Goal: Information Seeking & Learning: Learn about a topic

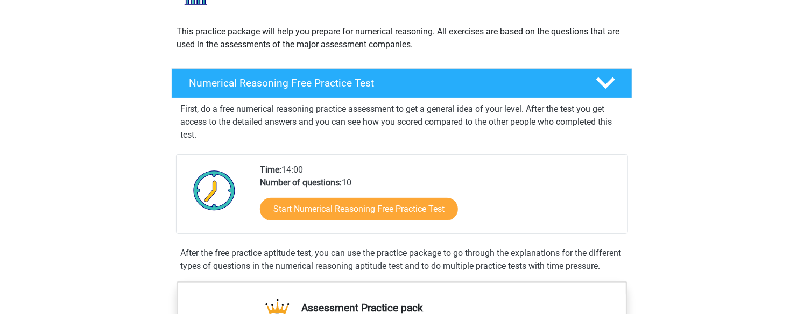
scroll to position [110, 0]
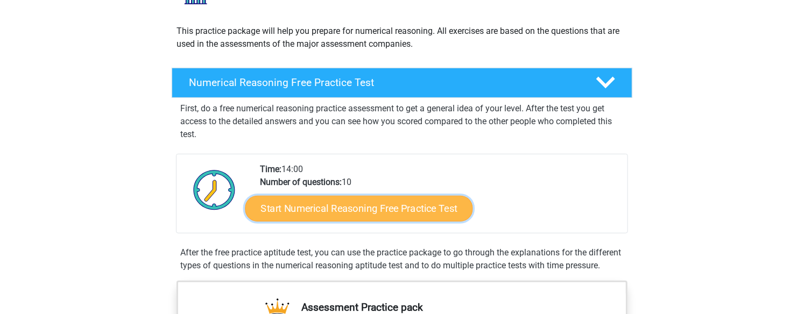
click at [339, 202] on link "Start Numerical Reasoning Free Practice Test" at bounding box center [359, 208] width 228 height 26
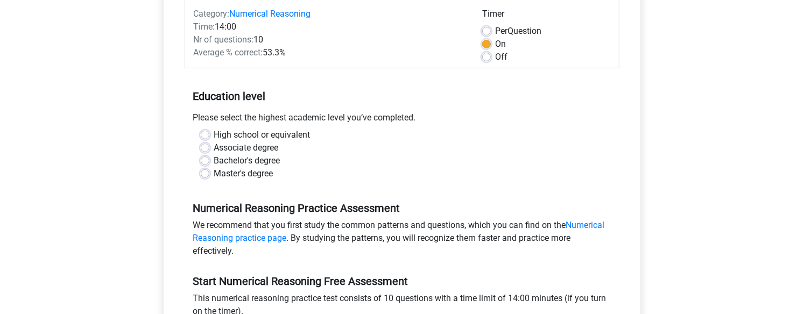
scroll to position [142, 0]
click at [214, 133] on label "High school or equivalent" at bounding box center [262, 134] width 96 height 13
click at [207, 133] on input "High school or equivalent" at bounding box center [205, 133] width 9 height 11
radio input "true"
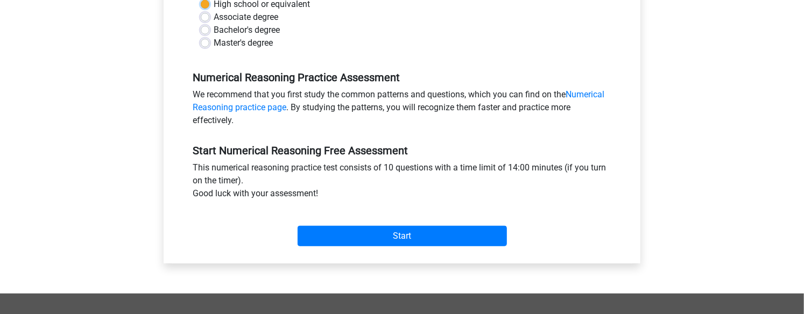
scroll to position [279, 0]
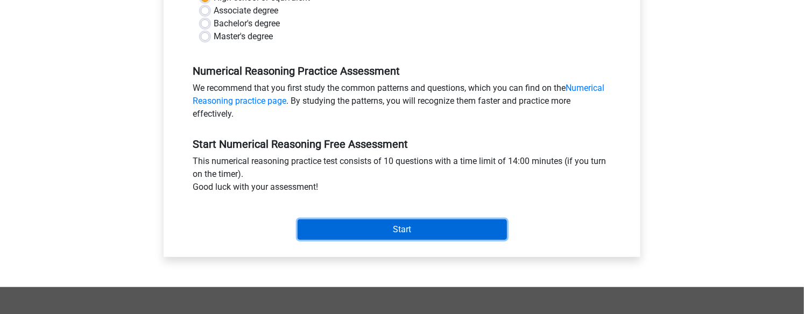
click at [394, 221] on input "Start" at bounding box center [401, 229] width 209 height 20
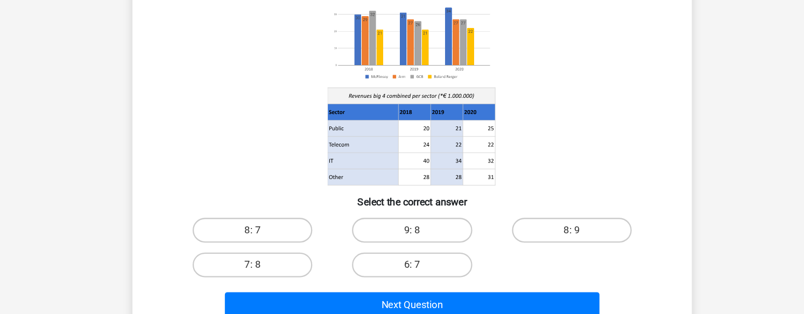
scroll to position [75, 0]
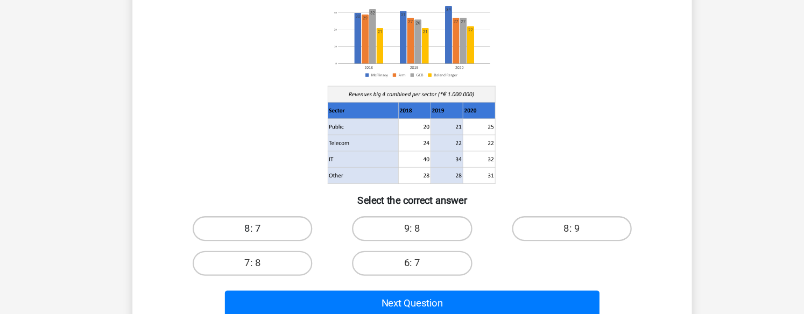
click at [282, 235] on label "8: 7" at bounding box center [263, 240] width 104 height 22
click at [271, 240] on input "8: 7" at bounding box center [267, 243] width 7 height 7
radio input "true"
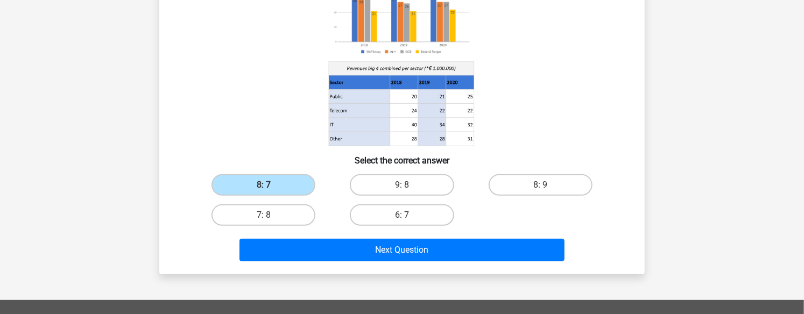
scroll to position [169, 0]
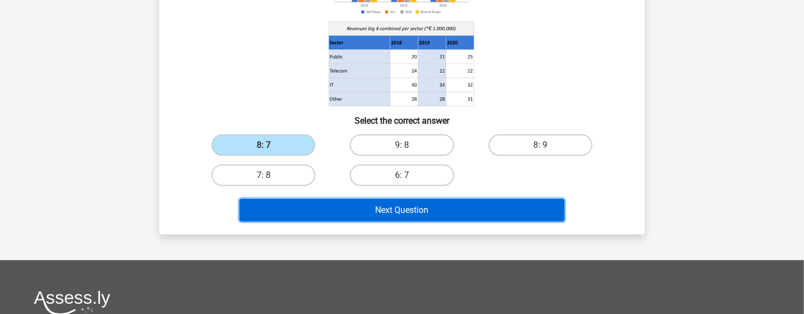
click at [453, 218] on button "Next Question" at bounding box center [401, 210] width 325 height 23
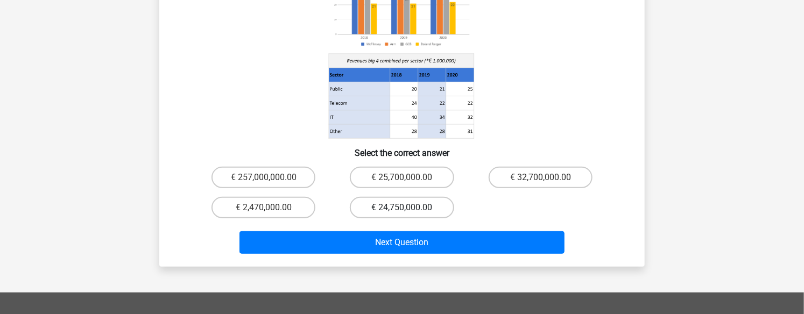
click at [418, 197] on label "€ 24,750,000.00" at bounding box center [402, 208] width 104 height 22
click at [409, 208] on input "€ 24,750,000.00" at bounding box center [405, 211] width 7 height 7
radio input "true"
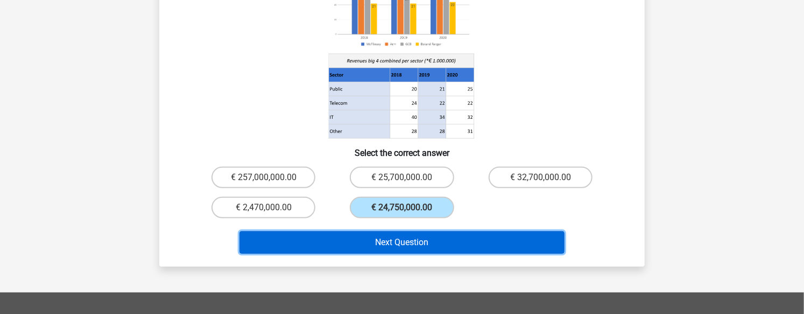
click at [407, 232] on button "Next Question" at bounding box center [401, 242] width 325 height 23
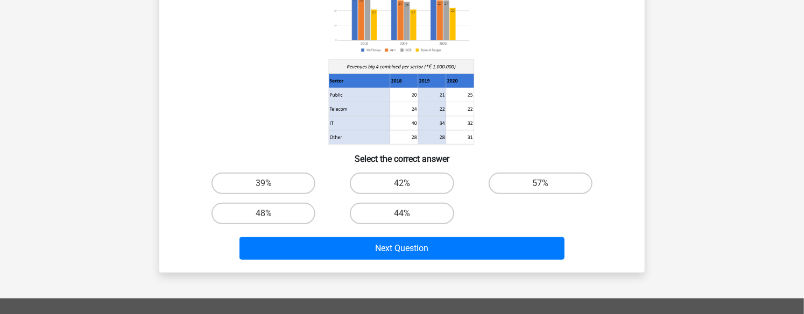
scroll to position [133, 0]
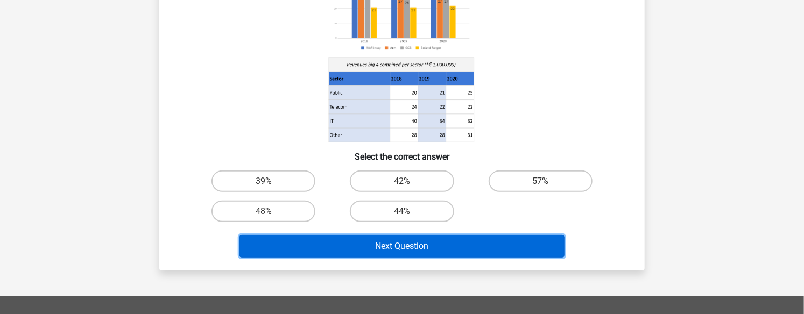
click at [417, 256] on button "Next Question" at bounding box center [401, 246] width 325 height 23
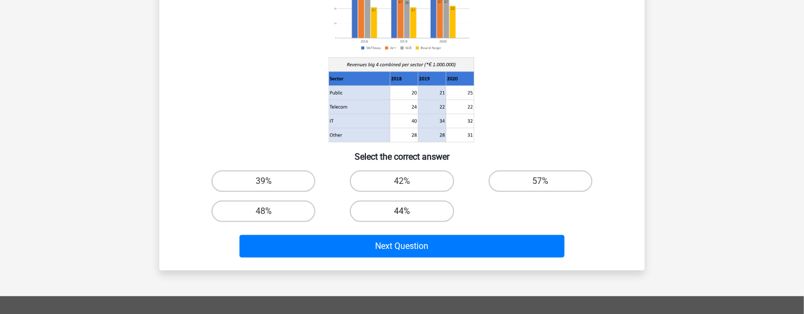
click at [410, 217] on label "44%" at bounding box center [402, 212] width 104 height 22
click at [409, 217] on input "44%" at bounding box center [405, 214] width 7 height 7
radio input "true"
click at [413, 258] on div "Next Question" at bounding box center [401, 248] width 415 height 27
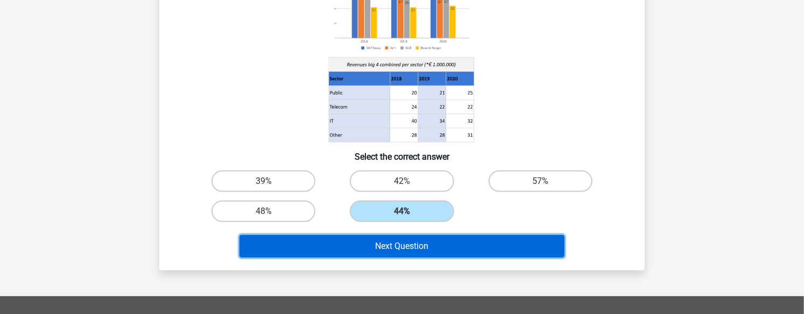
click at [413, 251] on button "Next Question" at bounding box center [401, 246] width 325 height 23
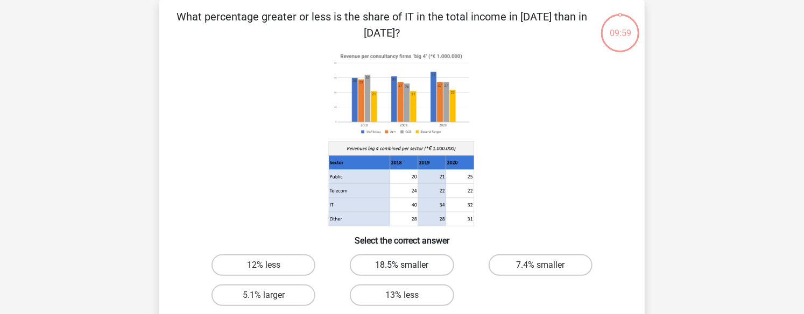
click at [413, 261] on label "18.5% smaller" at bounding box center [402, 265] width 104 height 22
click at [409, 265] on input "18.5% smaller" at bounding box center [405, 268] width 7 height 7
radio input "true"
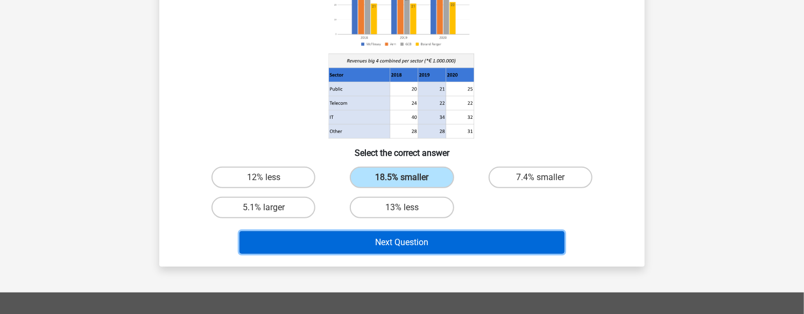
click at [414, 247] on button "Next Question" at bounding box center [401, 242] width 325 height 23
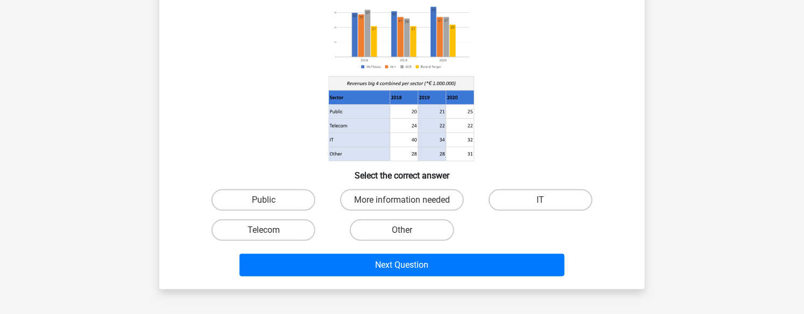
scroll to position [49, 0]
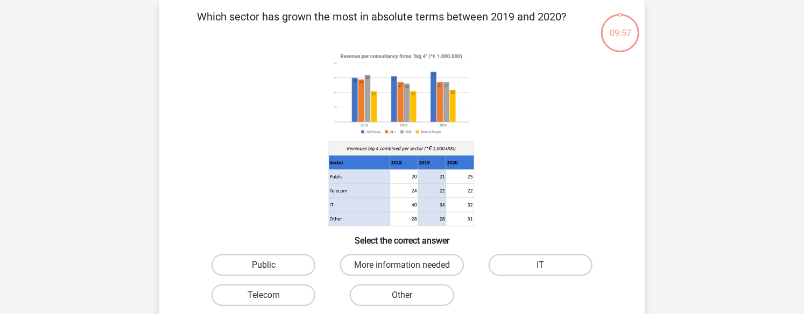
click at [561, 280] on div "Public More information needed IT Telecom Other" at bounding box center [401, 280] width 415 height 60
click at [556, 263] on label "IT" at bounding box center [540, 265] width 104 height 22
click at [547, 265] on input "IT" at bounding box center [543, 268] width 7 height 7
radio input "true"
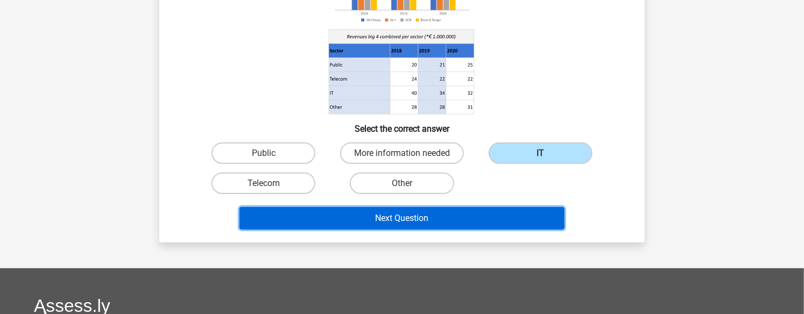
click at [518, 221] on button "Next Question" at bounding box center [401, 218] width 325 height 23
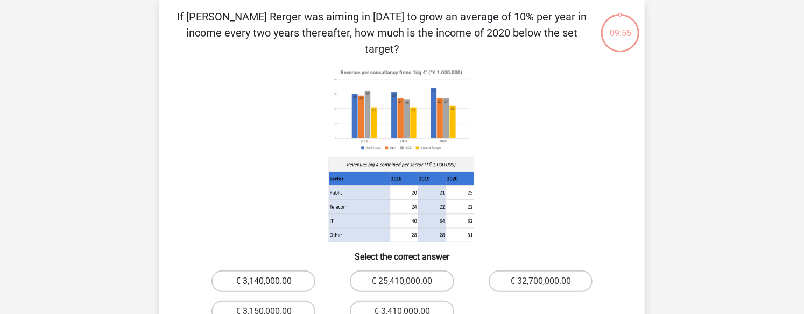
click at [261, 271] on label "€ 3,140,000.00" at bounding box center [263, 282] width 104 height 22
click at [264, 281] on input "€ 3,140,000.00" at bounding box center [267, 284] width 7 height 7
radio input "true"
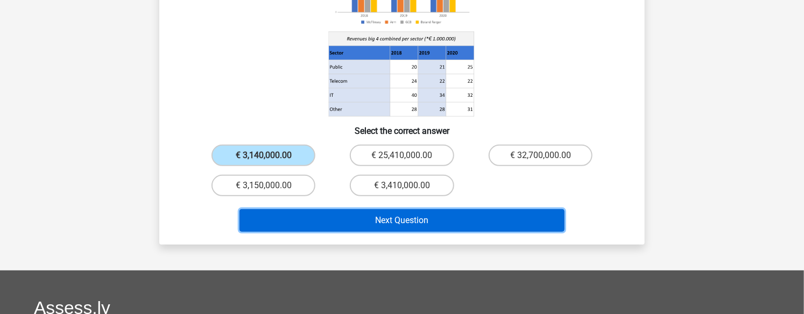
click at [321, 209] on button "Next Question" at bounding box center [401, 220] width 325 height 23
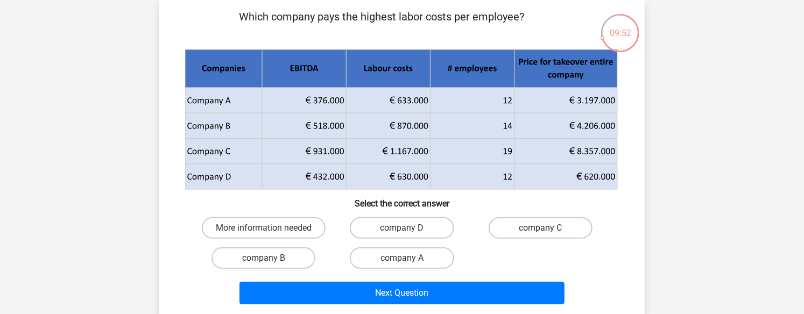
scroll to position [13, 0]
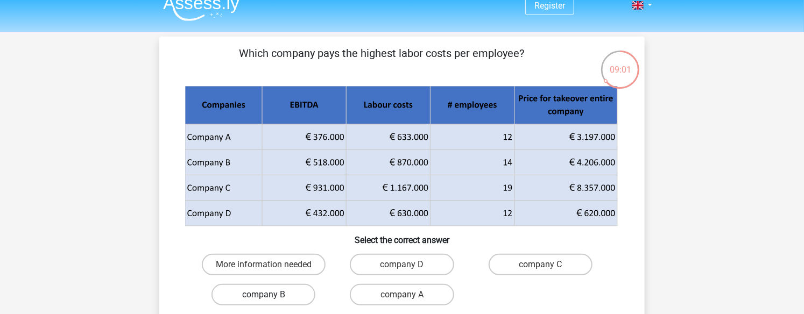
click at [281, 291] on label "company B" at bounding box center [263, 295] width 104 height 22
click at [271, 295] on input "company B" at bounding box center [267, 298] width 7 height 7
radio input "true"
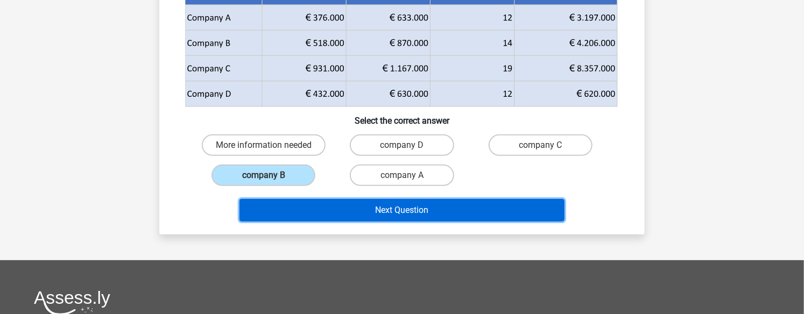
click at [433, 202] on button "Next Question" at bounding box center [401, 210] width 325 height 23
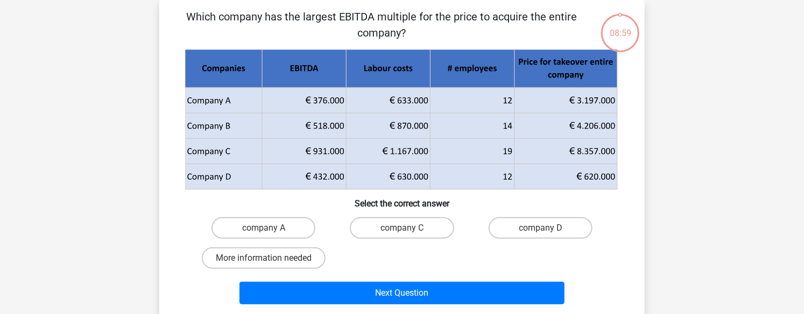
scroll to position [41, 0]
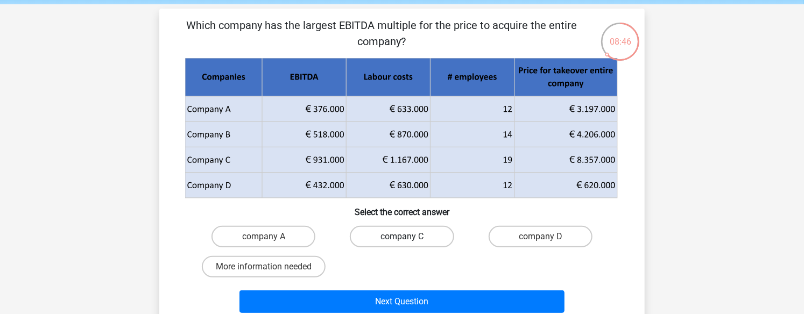
click at [403, 234] on label "company C" at bounding box center [402, 237] width 104 height 22
click at [403, 237] on input "company C" at bounding box center [405, 240] width 7 height 7
radio input "true"
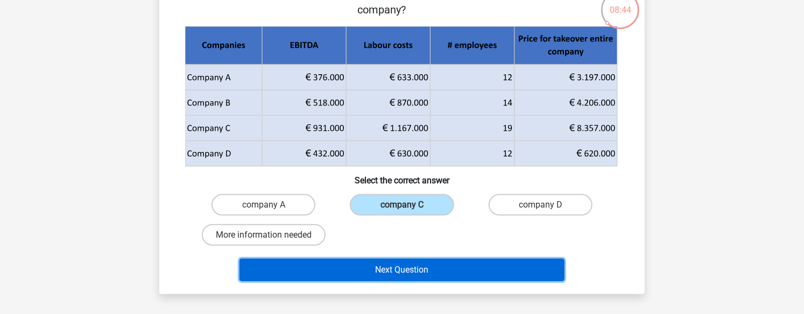
click at [387, 266] on button "Next Question" at bounding box center [401, 270] width 325 height 23
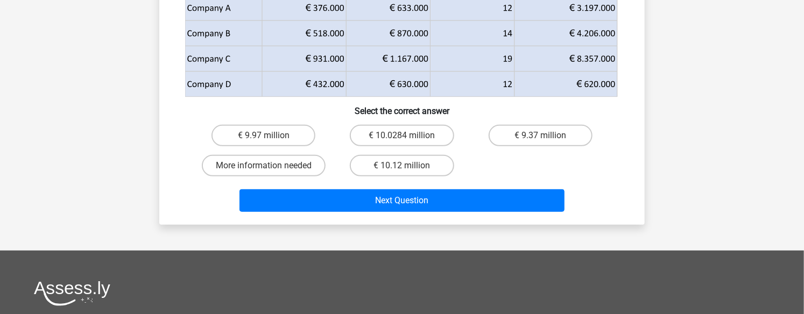
scroll to position [0, 0]
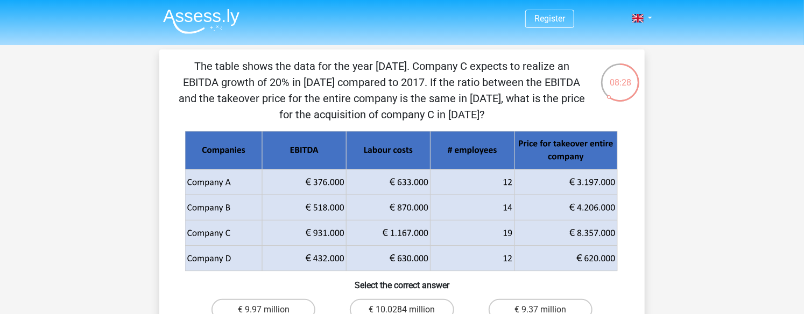
drag, startPoint x: 303, startPoint y: 84, endPoint x: 520, endPoint y: 107, distance: 218.5
click at [520, 108] on p "The table shows the data for the year [DATE]. Company C expects to realize an E…" at bounding box center [381, 90] width 410 height 65
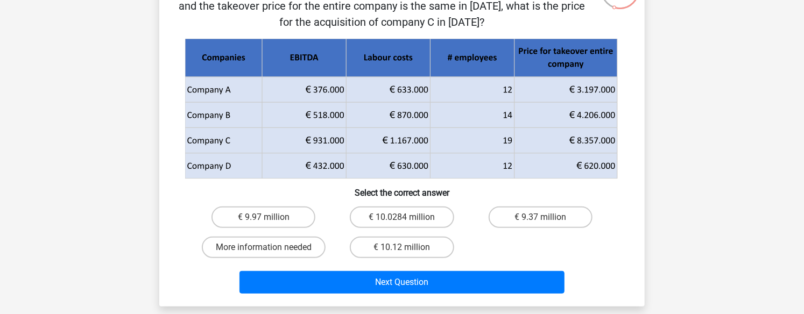
scroll to position [93, 0]
click at [290, 218] on label "€ 9.97 million" at bounding box center [263, 218] width 104 height 22
click at [271, 218] on input "€ 9.97 million" at bounding box center [267, 220] width 7 height 7
radio input "true"
click at [533, 221] on label "€ 9.37 million" at bounding box center [540, 218] width 104 height 22
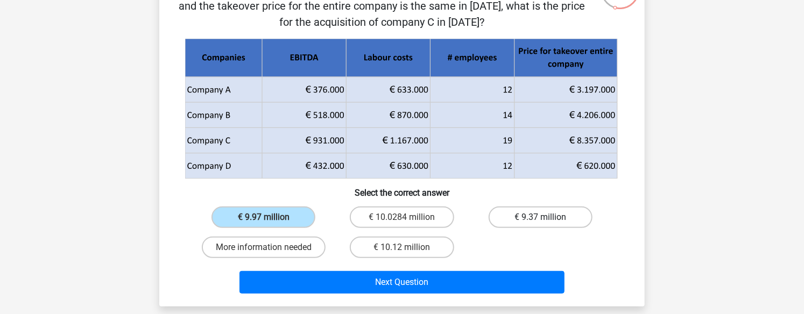
click at [540, 221] on input "€ 9.37 million" at bounding box center [543, 220] width 7 height 7
radio input "true"
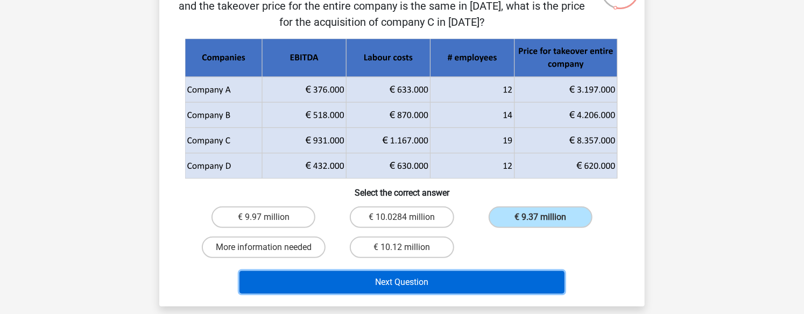
click at [493, 283] on button "Next Question" at bounding box center [401, 282] width 325 height 23
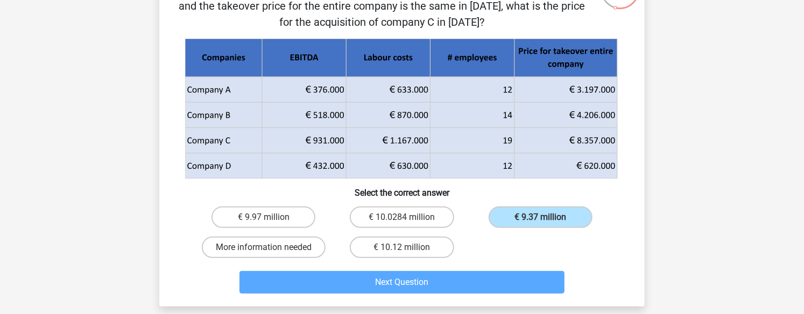
scroll to position [49, 0]
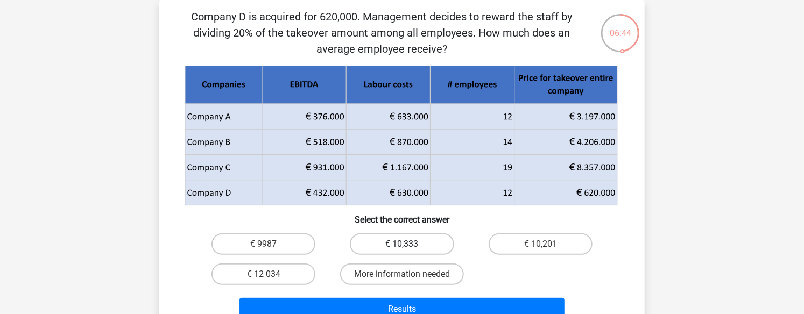
click at [435, 243] on label "€ 10,333" at bounding box center [402, 244] width 104 height 22
click at [409, 244] on input "€ 10,333" at bounding box center [405, 247] width 7 height 7
radio input "true"
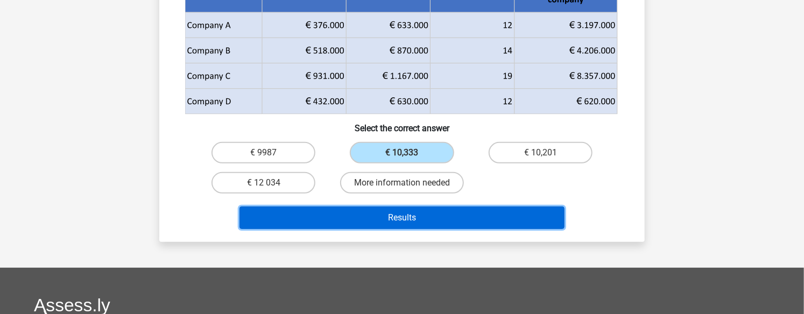
click at [445, 217] on button "Results" at bounding box center [401, 218] width 325 height 23
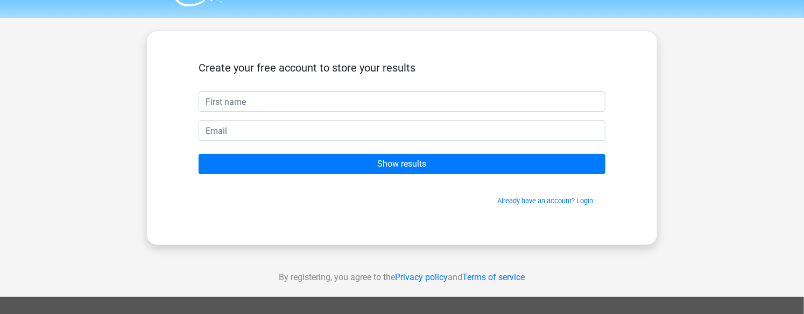
scroll to position [27, 0]
type input "Caitlin"
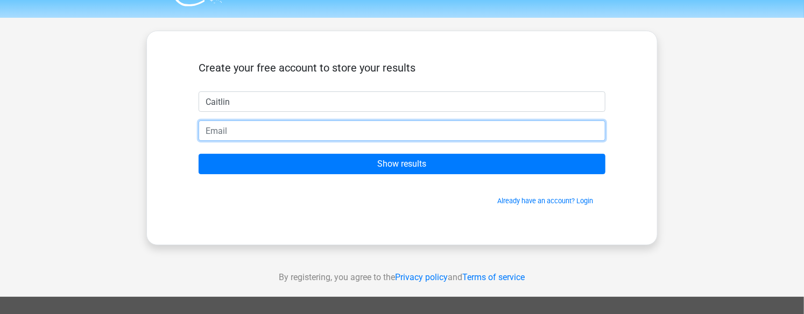
click at [255, 131] on input "email" at bounding box center [402, 131] width 407 height 20
type input "c.man0220221@arts.ac.uk"
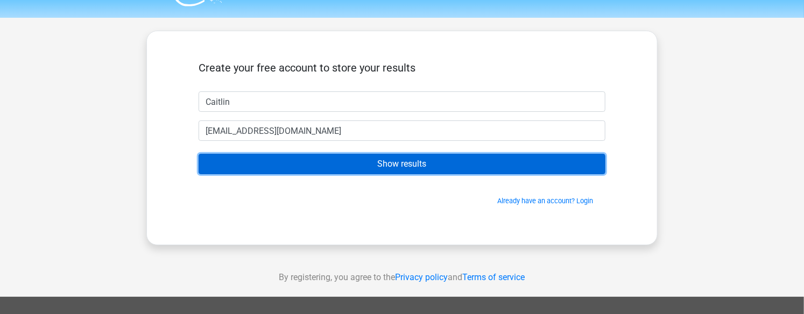
click at [331, 161] on input "Show results" at bounding box center [402, 164] width 407 height 20
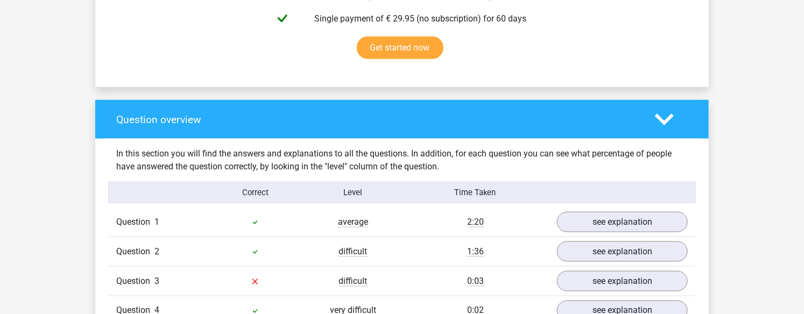
scroll to position [785, 0]
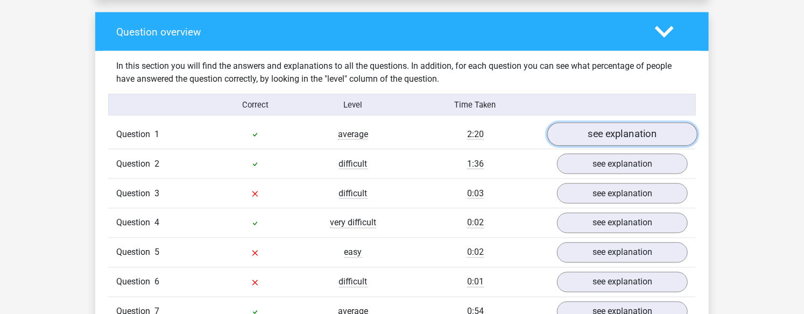
click at [619, 133] on link "see explanation" at bounding box center [622, 135] width 150 height 24
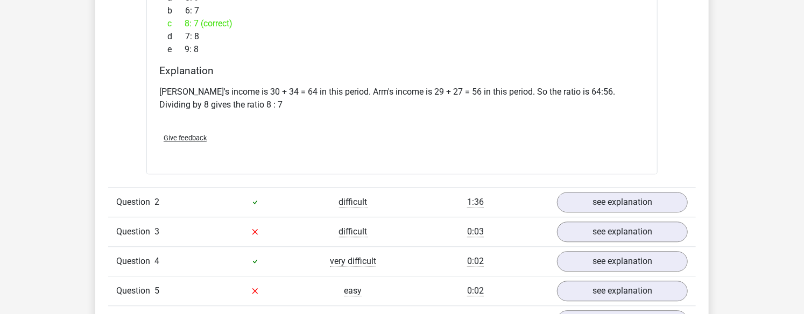
scroll to position [1168, 0]
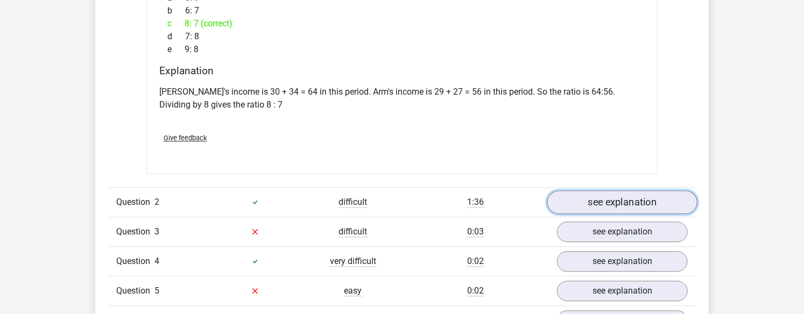
click at [658, 203] on link "see explanation" at bounding box center [622, 202] width 150 height 24
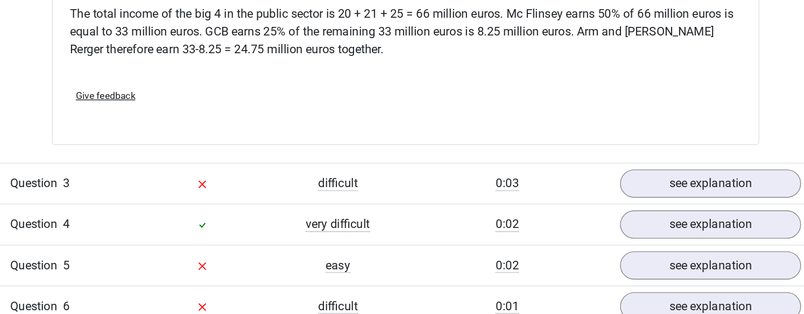
scroll to position [1640, 0]
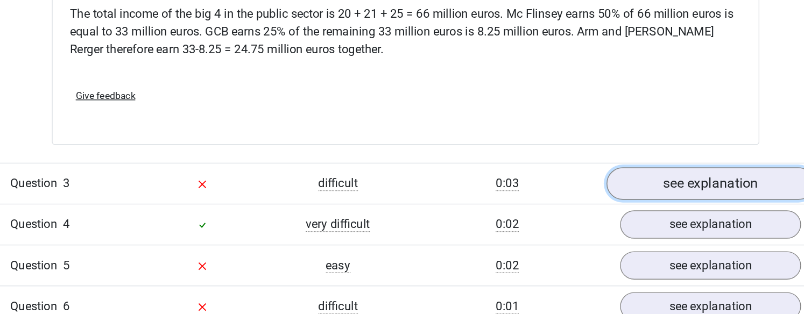
click at [599, 208] on link "see explanation" at bounding box center [622, 220] width 150 height 24
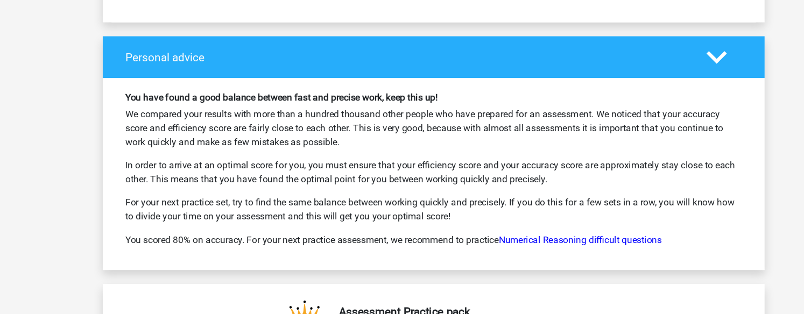
scroll to position [3143, 0]
